Goal: Task Accomplishment & Management: Complete application form

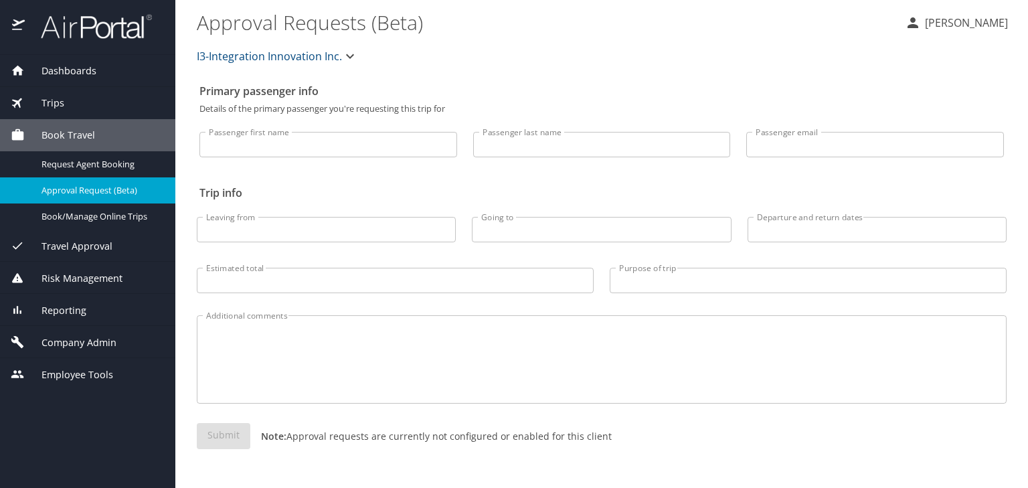
click at [83, 334] on div "Company Admin" at bounding box center [87, 342] width 175 height 32
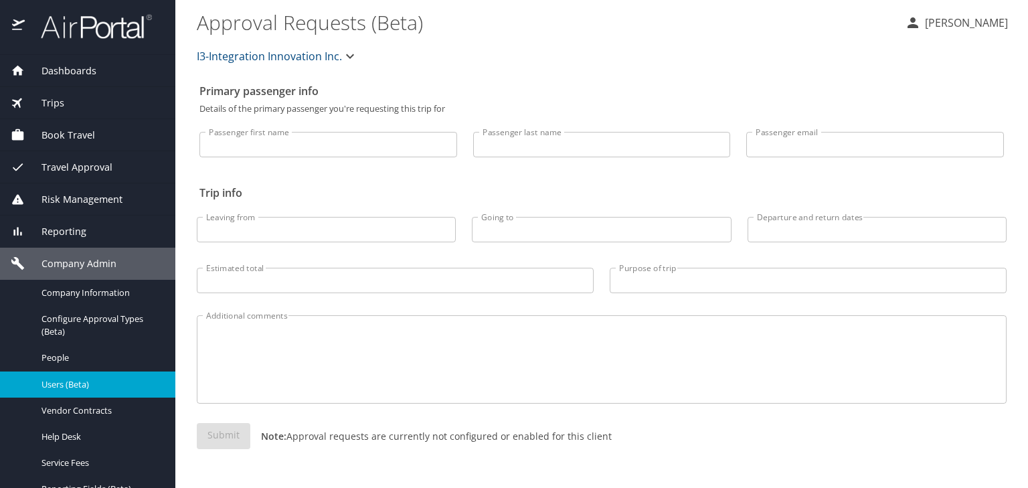
click at [76, 388] on span "Users (Beta)" at bounding box center [101, 384] width 118 height 13
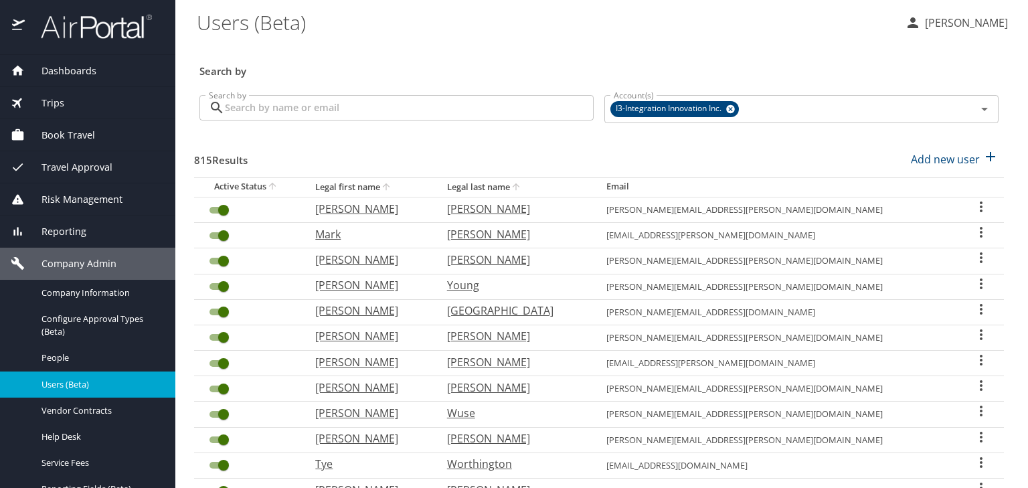
click at [354, 80] on div "Search by" at bounding box center [599, 62] width 810 height 44
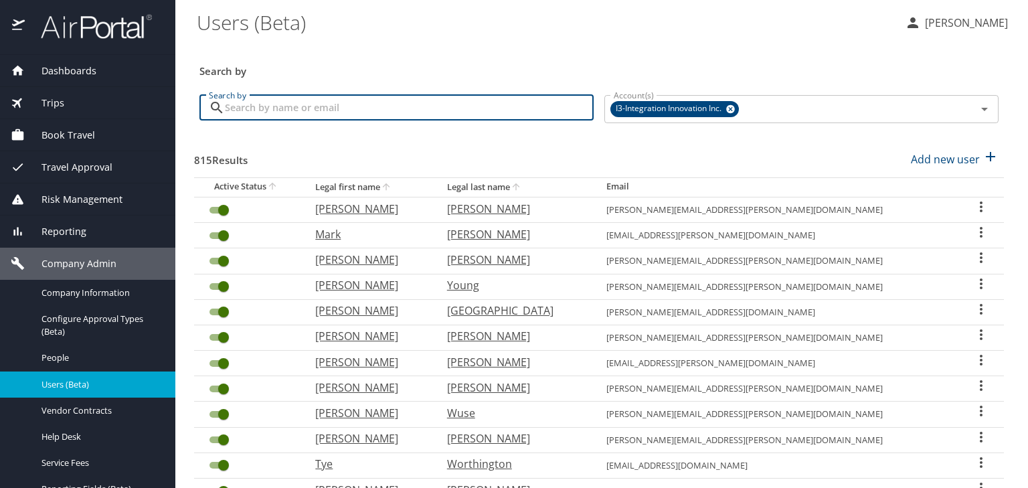
click at [349, 102] on input "Search by" at bounding box center [409, 107] width 369 height 25
type input "butler"
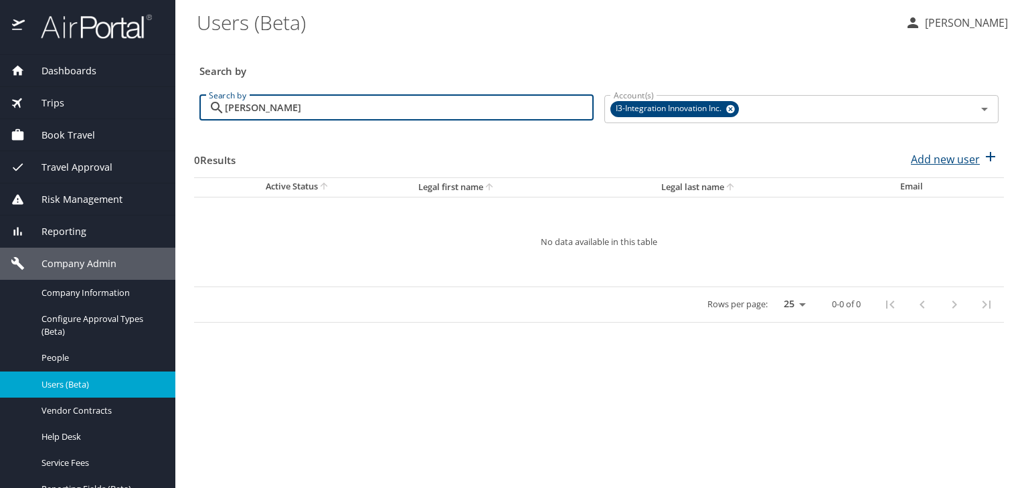
click at [953, 157] on p "Add new user" at bounding box center [945, 159] width 69 height 16
select select "US"
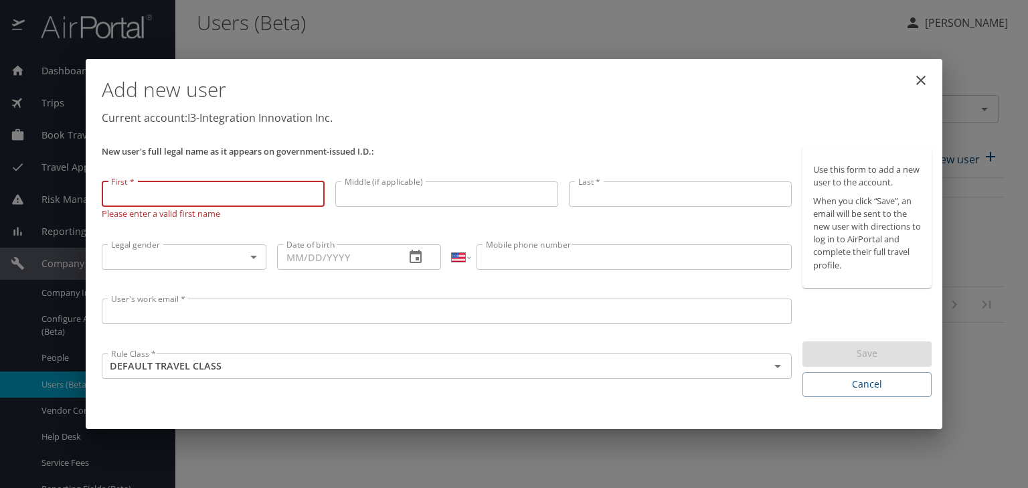
paste input "Daniel"
type input "Daniel"
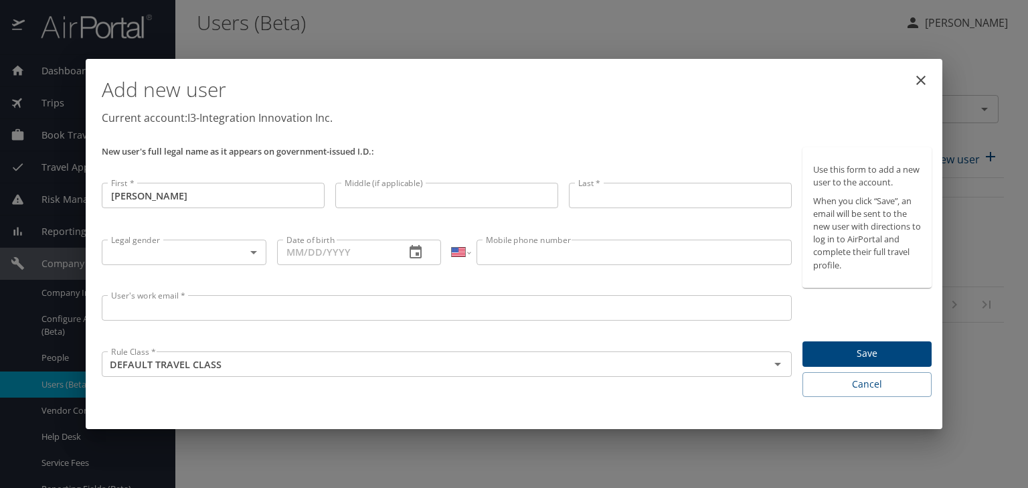
click at [418, 185] on input "Middle (if applicable)" at bounding box center [446, 195] width 223 height 25
paste input "Jeremy"
type input "Jeremy"
click at [603, 197] on input "Last *" at bounding box center [680, 195] width 223 height 25
paste input "Butler"
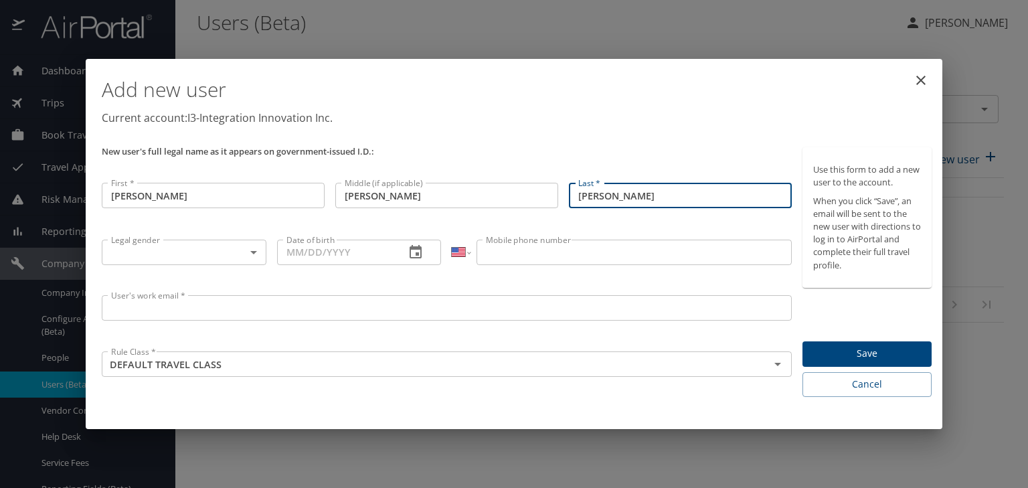
type input "Butler"
click at [226, 262] on body "Dashboards AirPortal 360™ Manager My Travel Dashboard Trips Airtinerary® Lookup…" at bounding box center [514, 244] width 1028 height 488
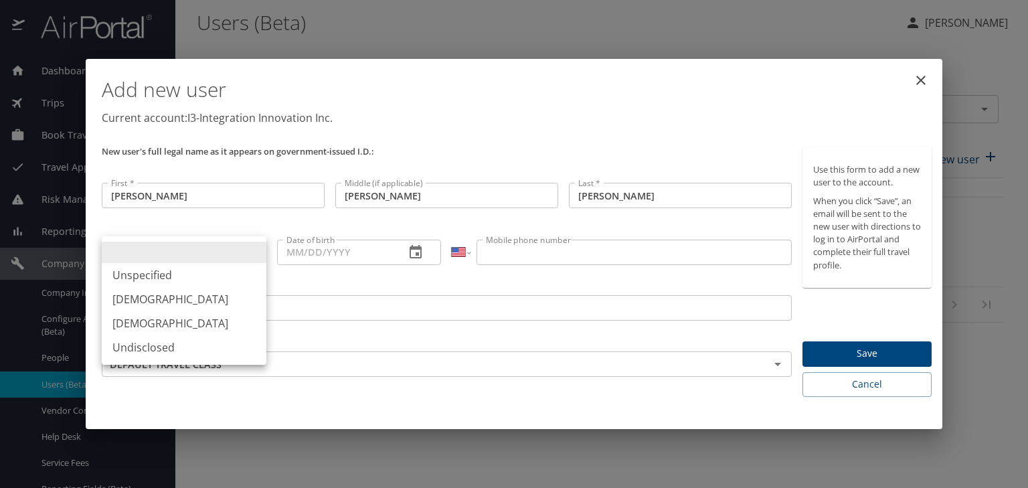
click at [182, 298] on li "Male" at bounding box center [184, 299] width 165 height 24
type input "Male"
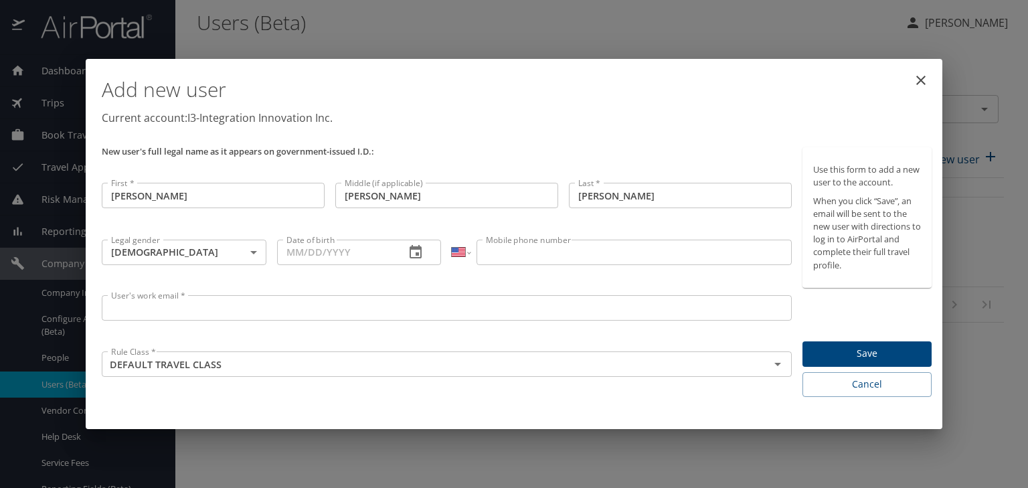
click at [288, 254] on input "Date of birth" at bounding box center [336, 252] width 118 height 25
paste input "01/21/1981"
type input "01/21/1981"
click at [503, 254] on input "Mobile phone number" at bounding box center [634, 252] width 315 height 25
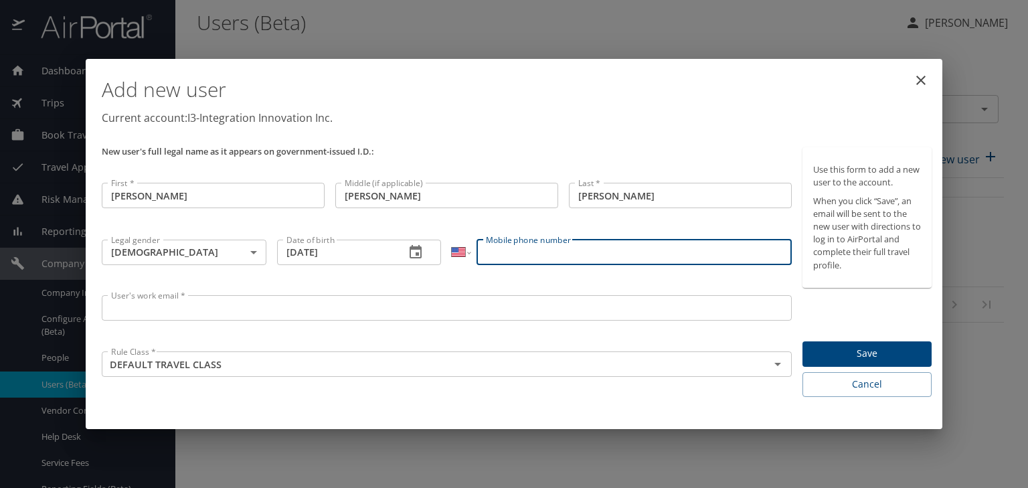
paste input "(580) 695-9489"
type input "(580) 695-9489"
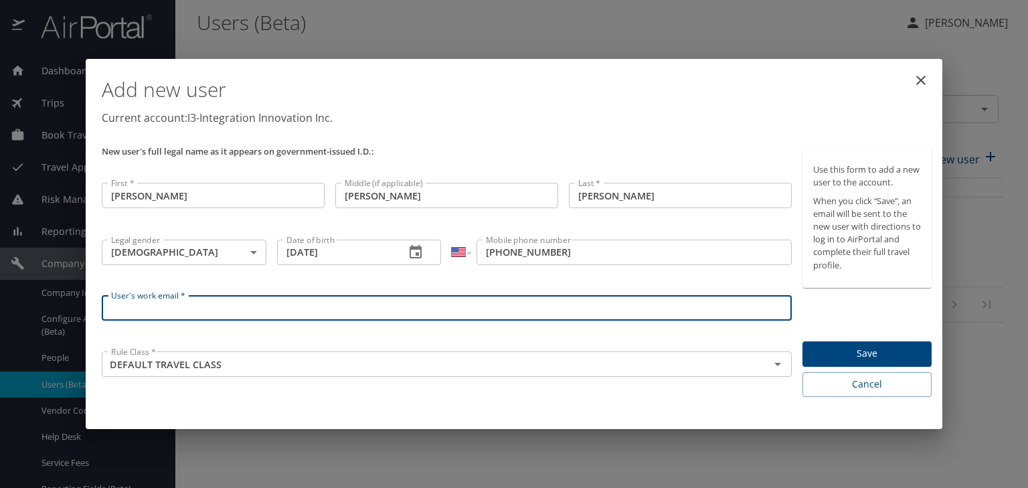
paste input "daniel.butler@i3-corps.com"
type input "daniel.butler@i3-corps.com"
click at [855, 348] on span "Save" at bounding box center [867, 353] width 108 height 17
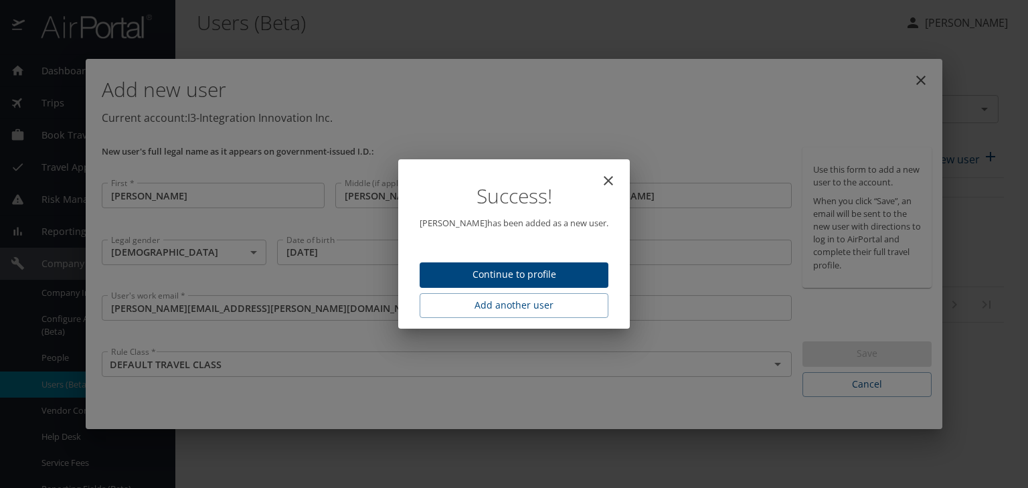
click at [544, 275] on span "Continue to profile" at bounding box center [513, 274] width 167 height 17
select select "US"
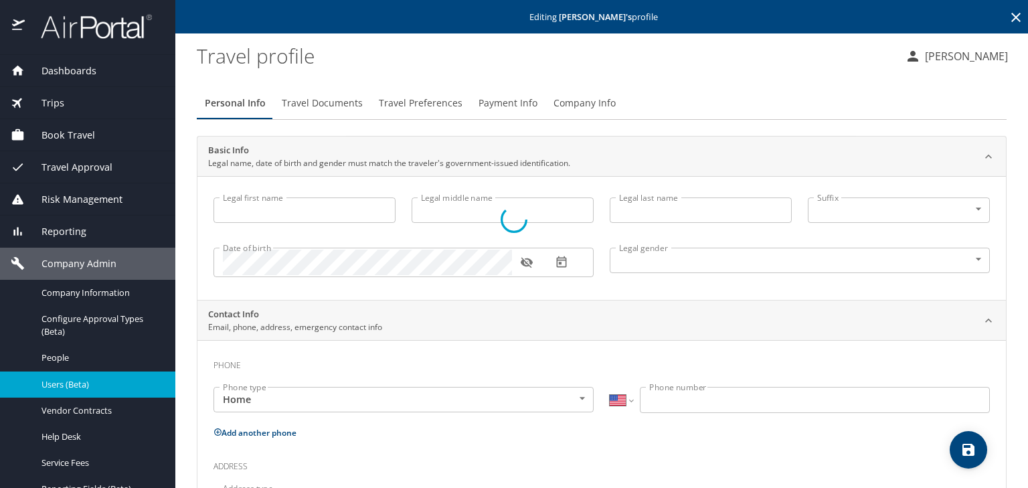
type input "Daniel"
type input "Jeremy"
type input "Butler"
type input "Male"
select select "US"
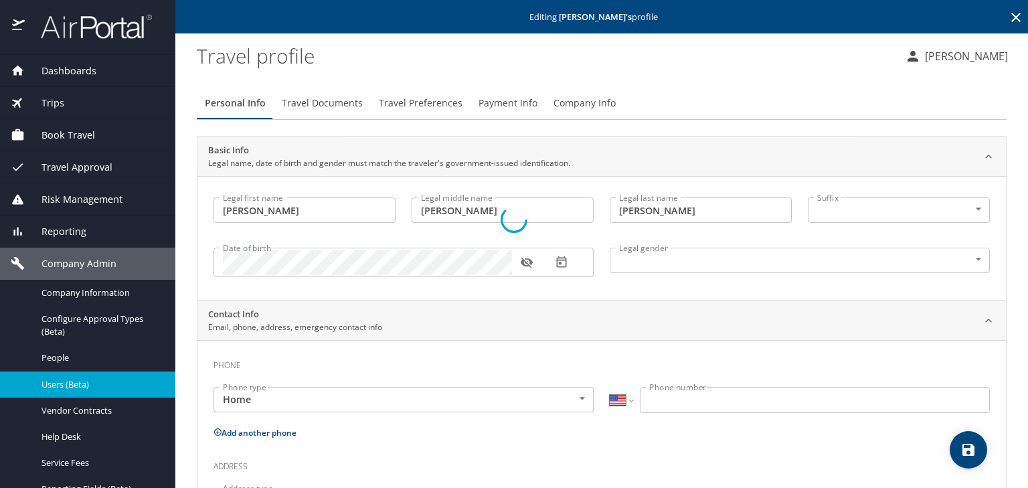
select select "US"
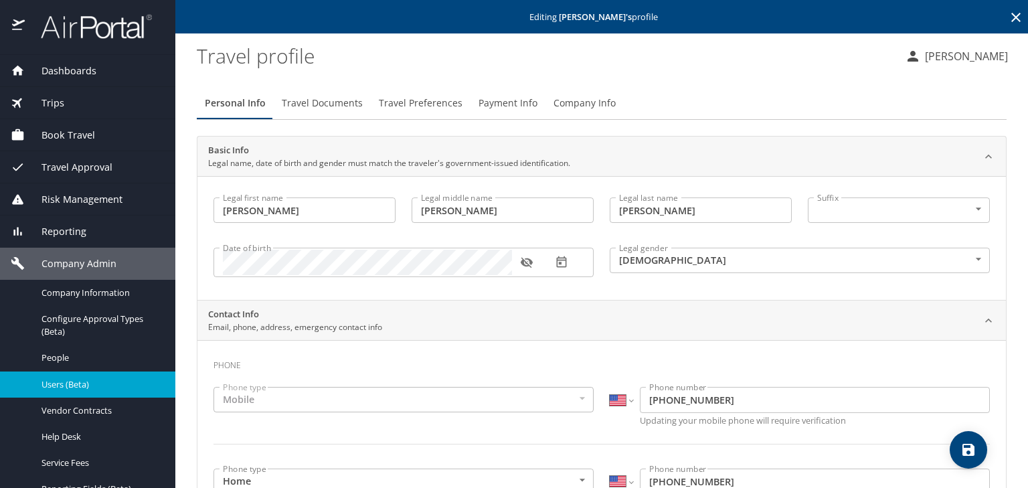
click at [80, 132] on span "Book Travel" at bounding box center [60, 135] width 70 height 15
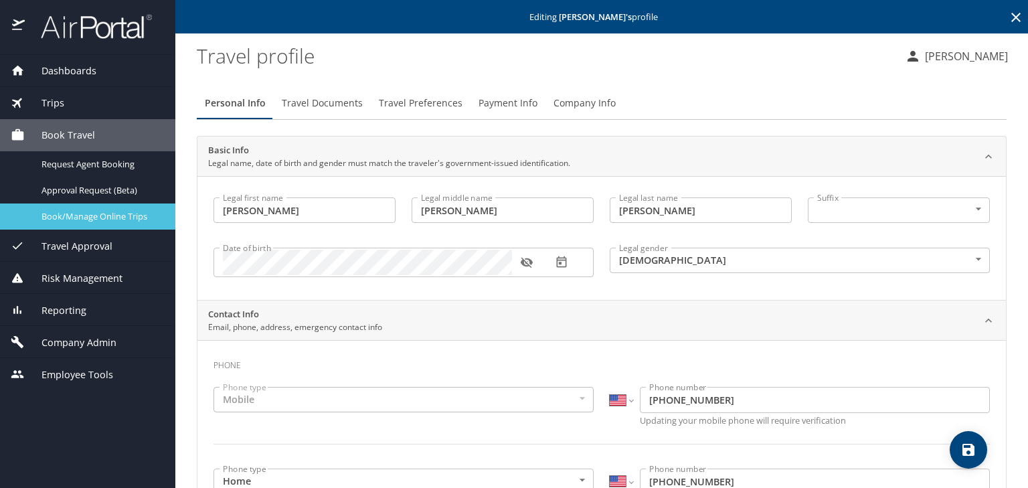
click at [94, 220] on span "Book/Manage Online Trips" at bounding box center [101, 216] width 118 height 13
click at [116, 210] on span "Book/Manage Online Trips" at bounding box center [101, 216] width 118 height 13
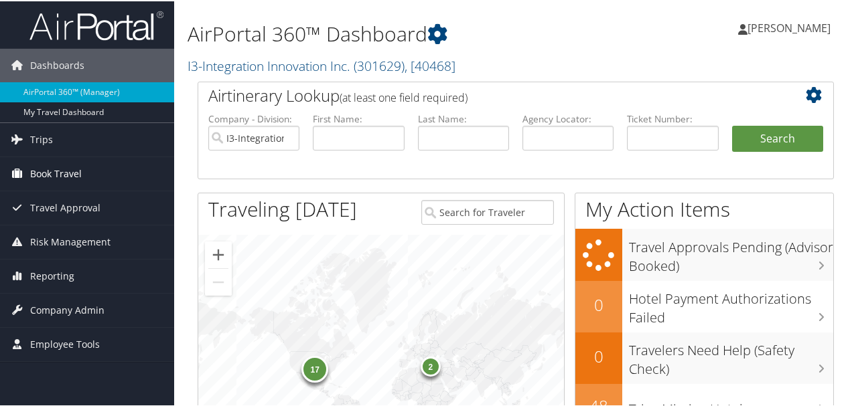
click at [76, 173] on span "Book Travel" at bounding box center [56, 172] width 52 height 33
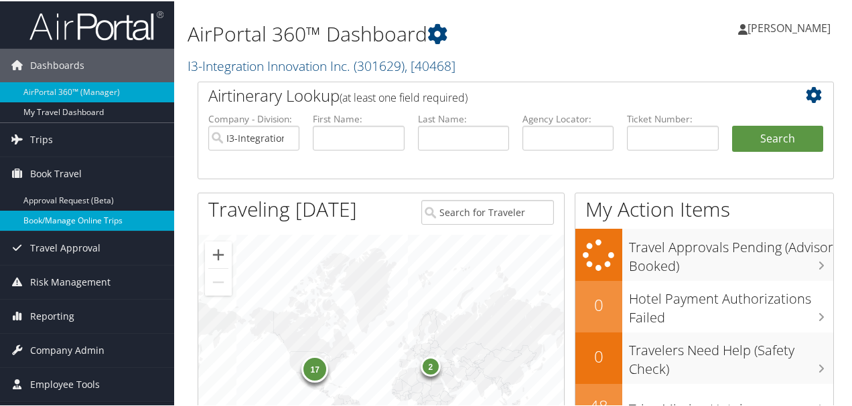
click at [84, 222] on link "Book/Manage Online Trips" at bounding box center [87, 220] width 174 height 20
